Goal: Task Accomplishment & Management: Manage account settings

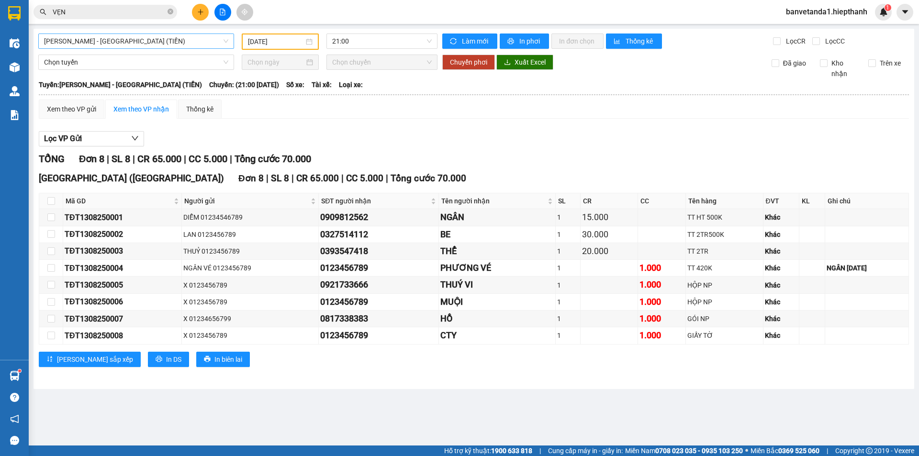
click at [123, 39] on span "[PERSON_NAME] - [GEOGRAPHIC_DATA] (TIỀN)" at bounding box center [136, 41] width 184 height 14
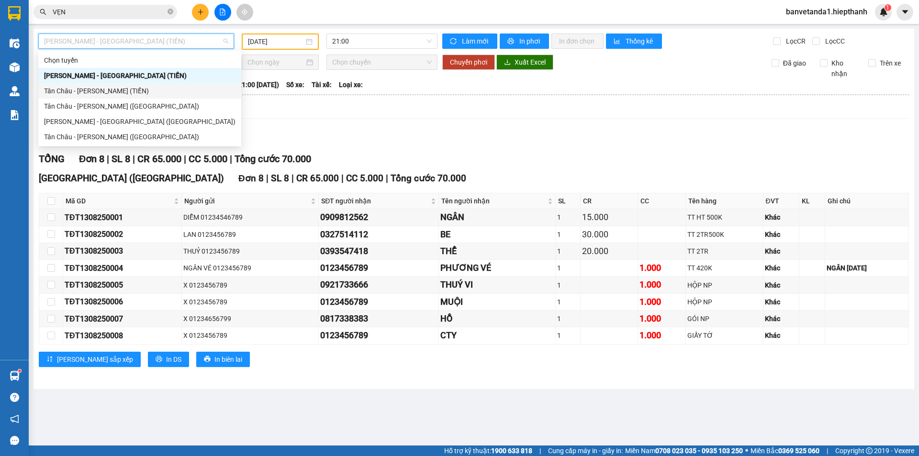
click at [109, 91] on div "Tân Châu - [PERSON_NAME] (TIỀN)" at bounding box center [139, 91] width 191 height 11
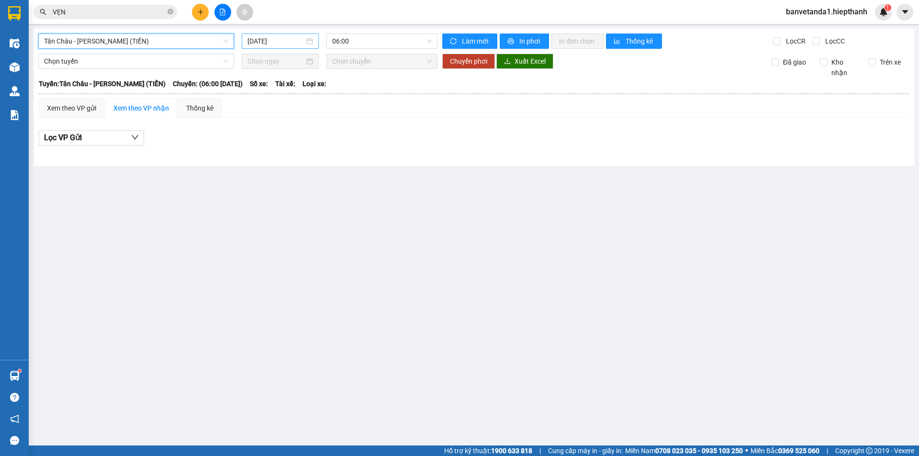
click at [255, 34] on div "[DATE]" at bounding box center [280, 40] width 77 height 15
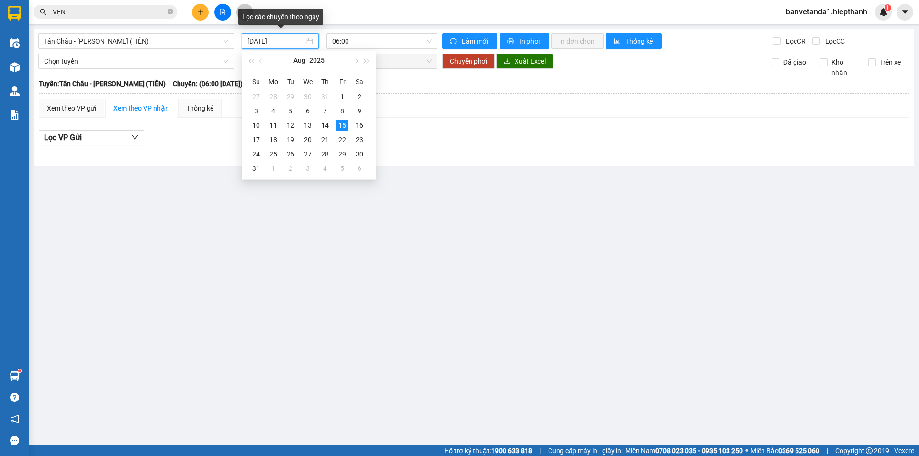
click at [256, 45] on input "[DATE]" at bounding box center [275, 41] width 57 height 11
click at [325, 127] on div "14" at bounding box center [324, 125] width 11 height 11
type input "[DATE]"
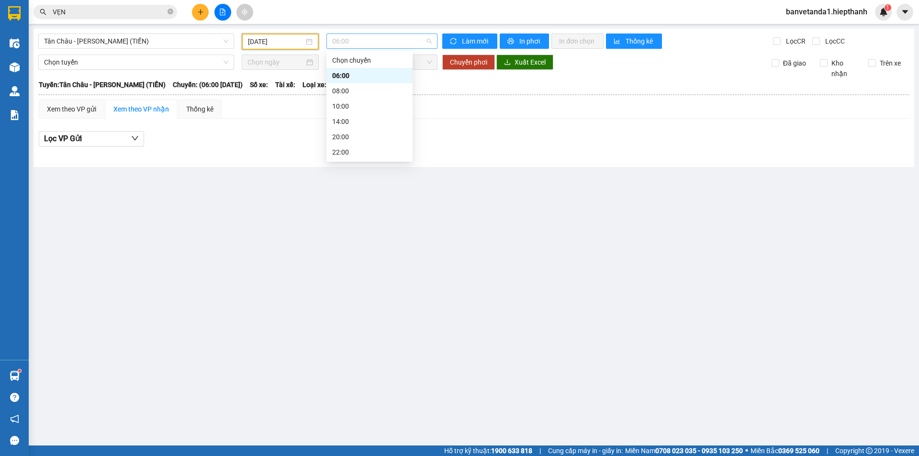
click at [357, 34] on span "06:00" at bounding box center [382, 41] width 100 height 14
click at [352, 154] on div "22:00" at bounding box center [369, 152] width 75 height 11
